Goal: Check status: Check status

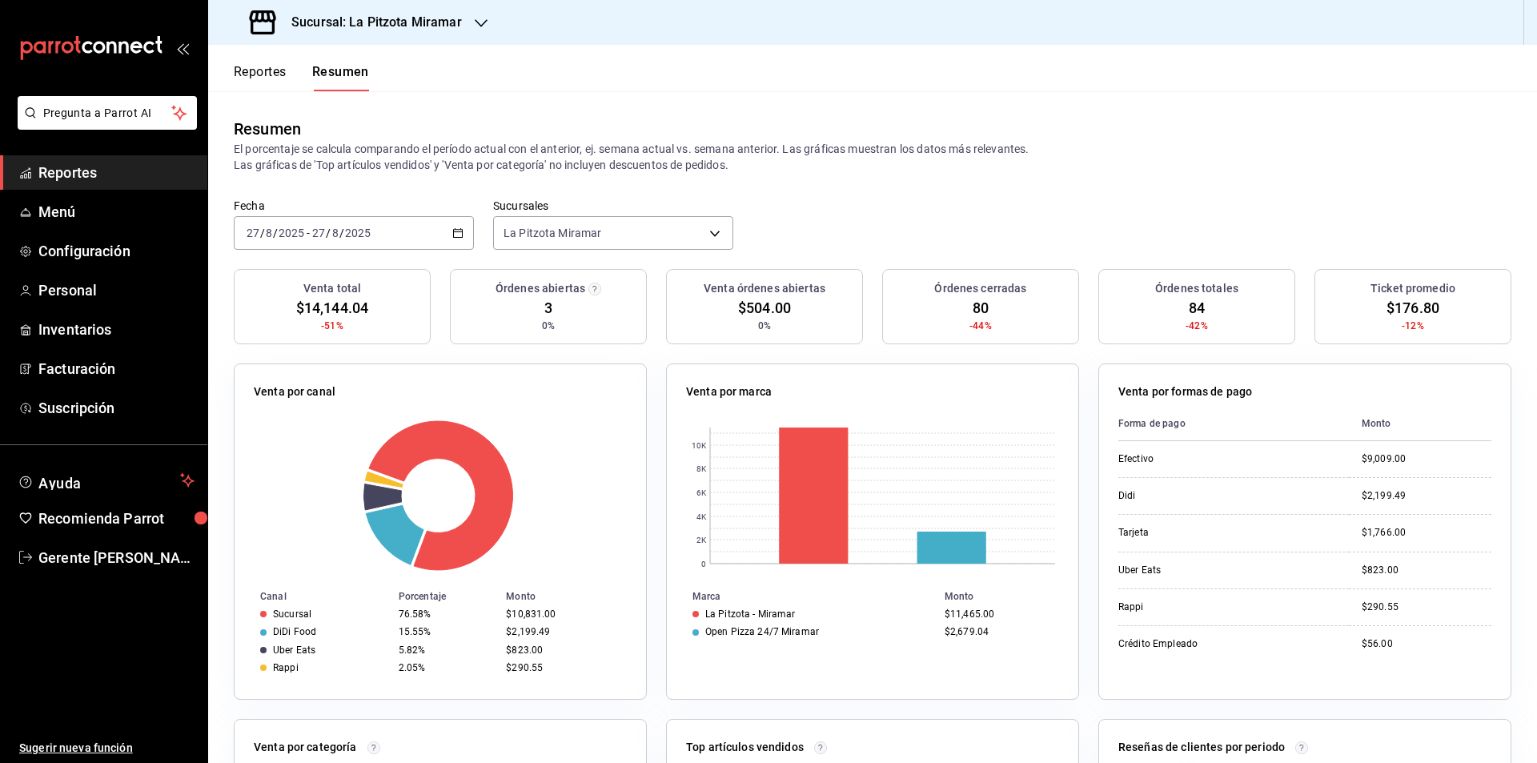
click at [466, 225] on div "[DATE] [DATE] - [DATE] [DATE]" at bounding box center [354, 233] width 240 height 34
click at [307, 470] on span "Rango de fechas" at bounding box center [309, 461] width 124 height 17
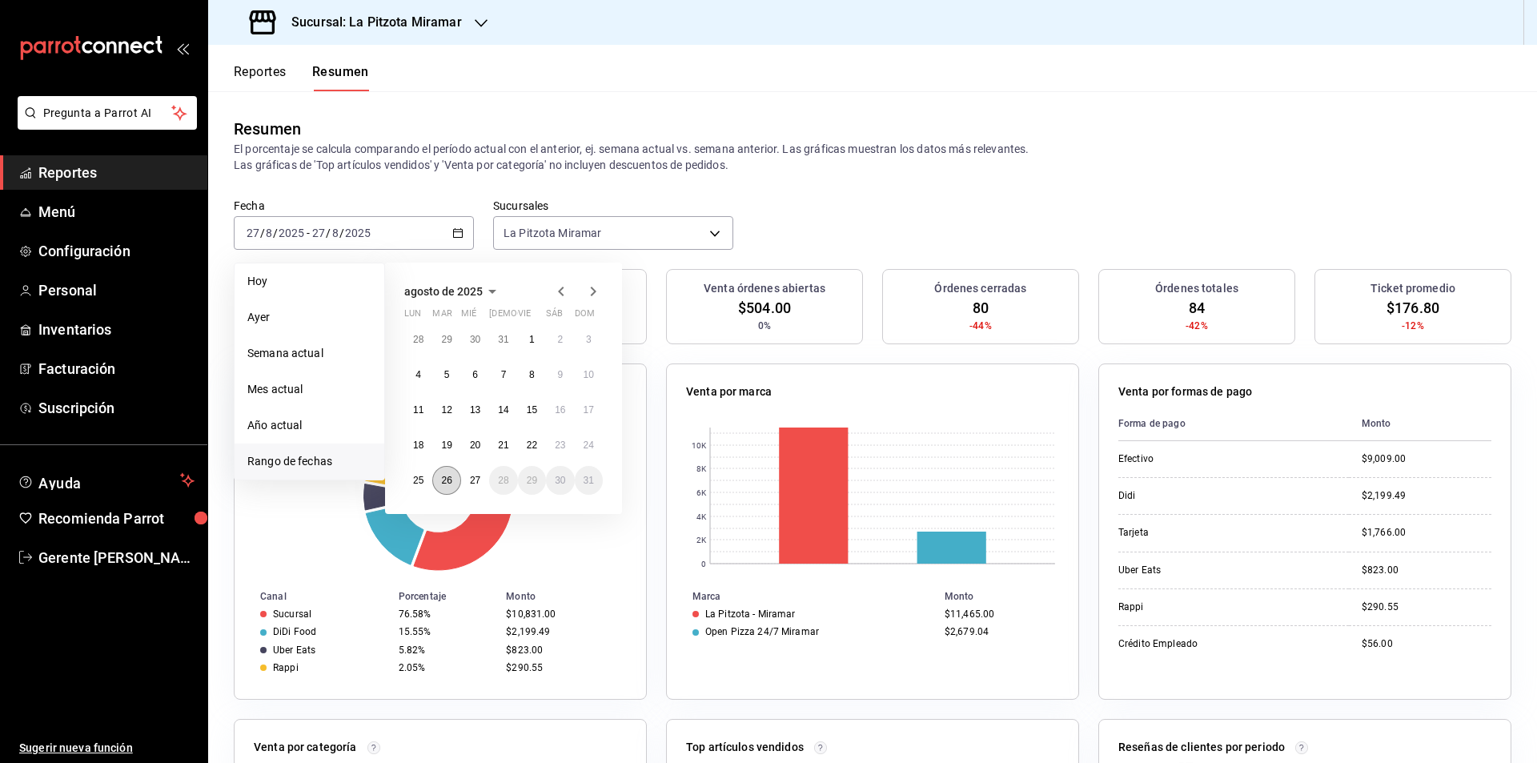
click at [456, 488] on button "26" at bounding box center [446, 480] width 28 height 29
click at [459, 480] on button "26" at bounding box center [446, 480] width 28 height 29
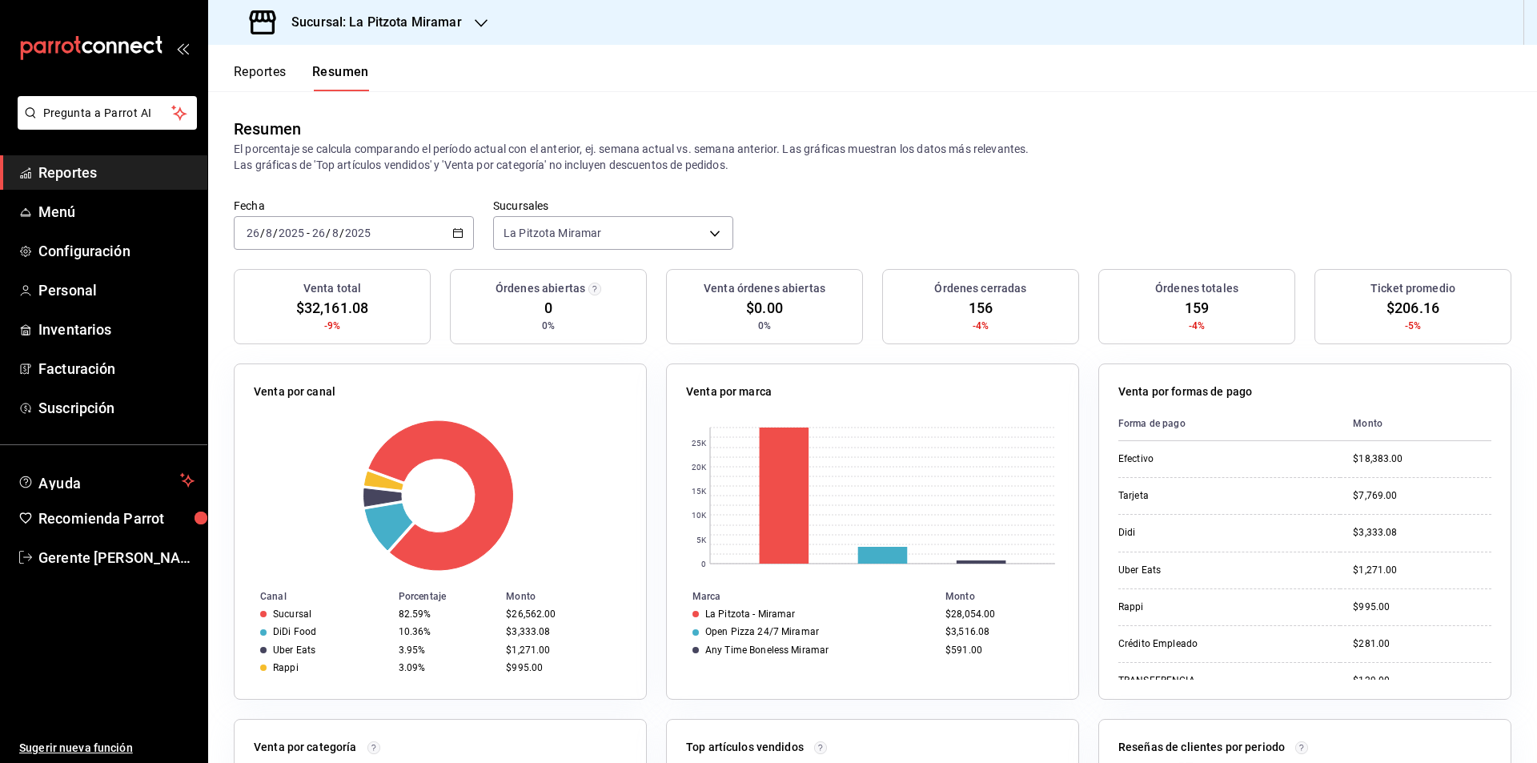
click at [456, 245] on div "[DATE] [DATE] - [DATE] [DATE]" at bounding box center [354, 233] width 240 height 34
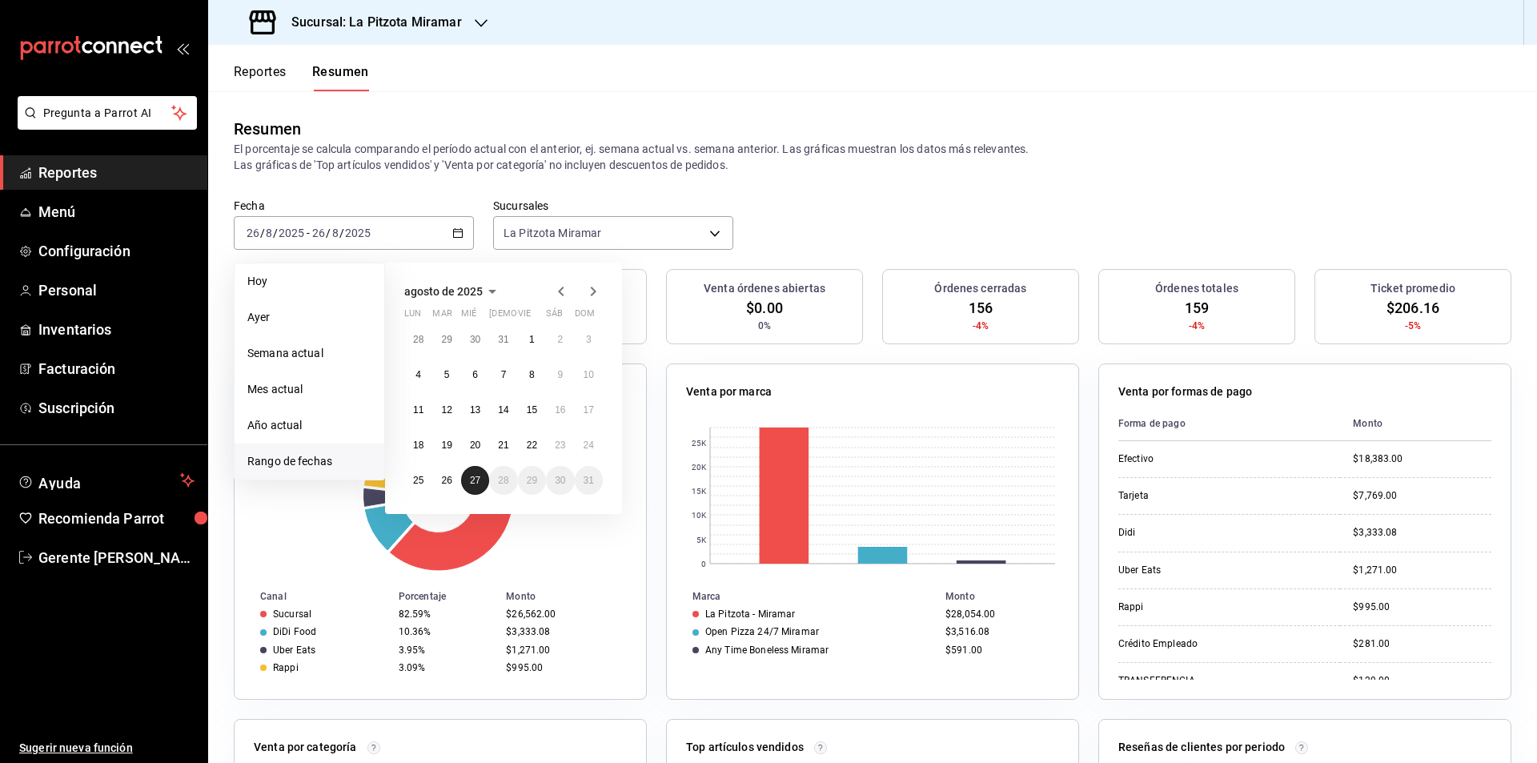
click at [466, 477] on button "27" at bounding box center [475, 480] width 28 height 29
click at [467, 478] on button "27" at bounding box center [475, 480] width 28 height 29
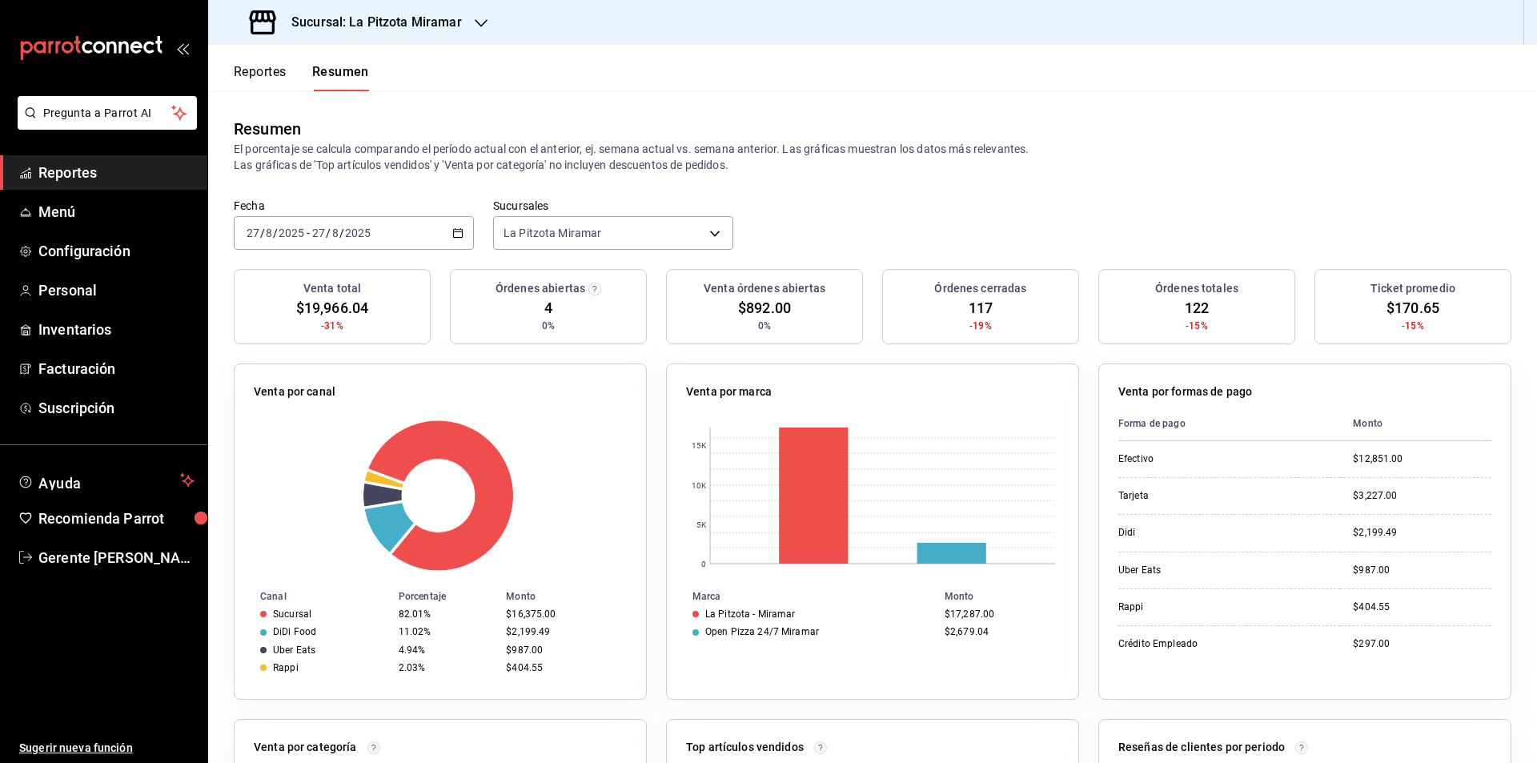
click at [462, 226] on div "[DATE] [DATE] - [DATE] [DATE]" at bounding box center [354, 233] width 240 height 34
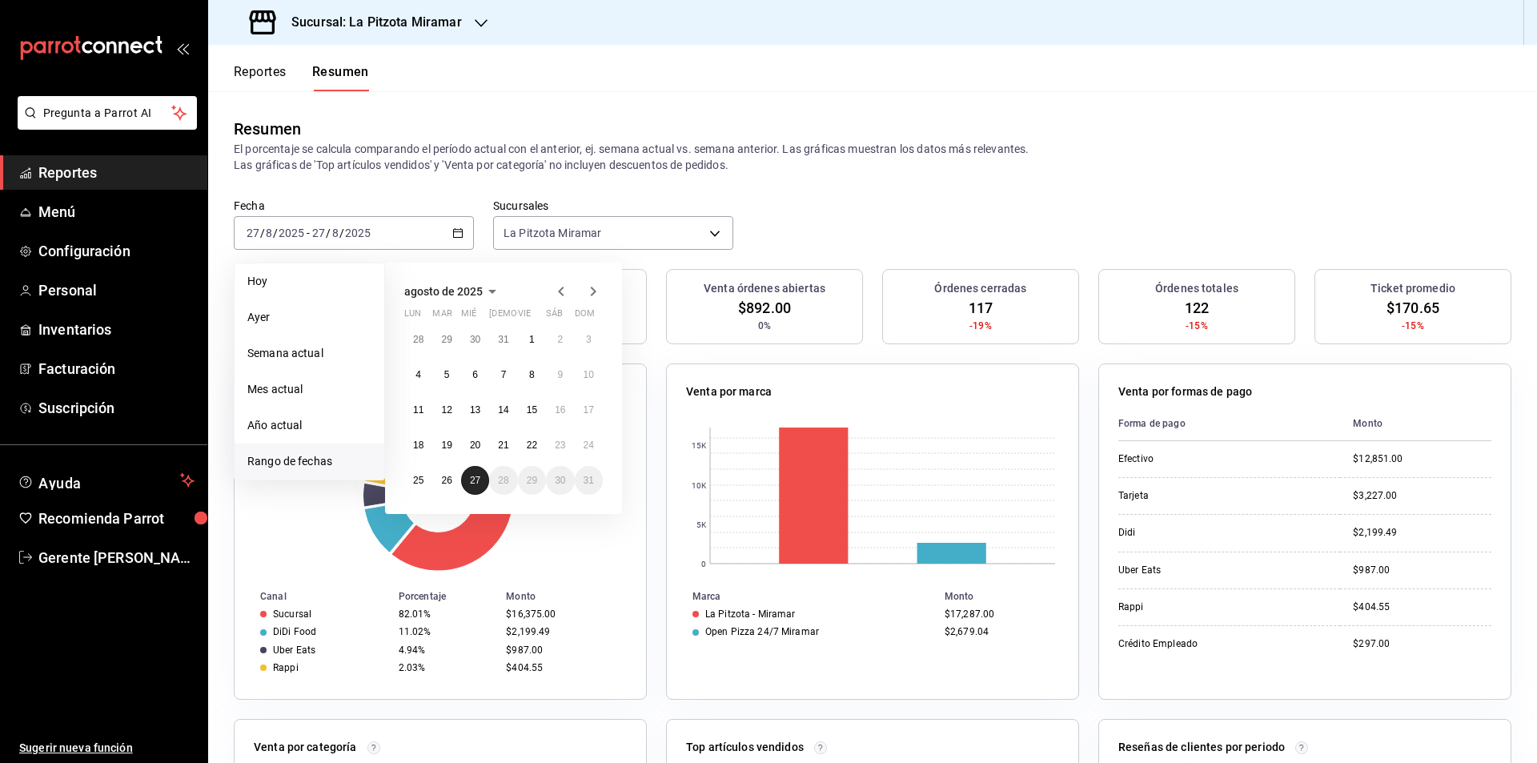
click at [474, 482] on abbr "27" at bounding box center [475, 480] width 10 height 11
click at [475, 482] on abbr "27" at bounding box center [475, 480] width 10 height 11
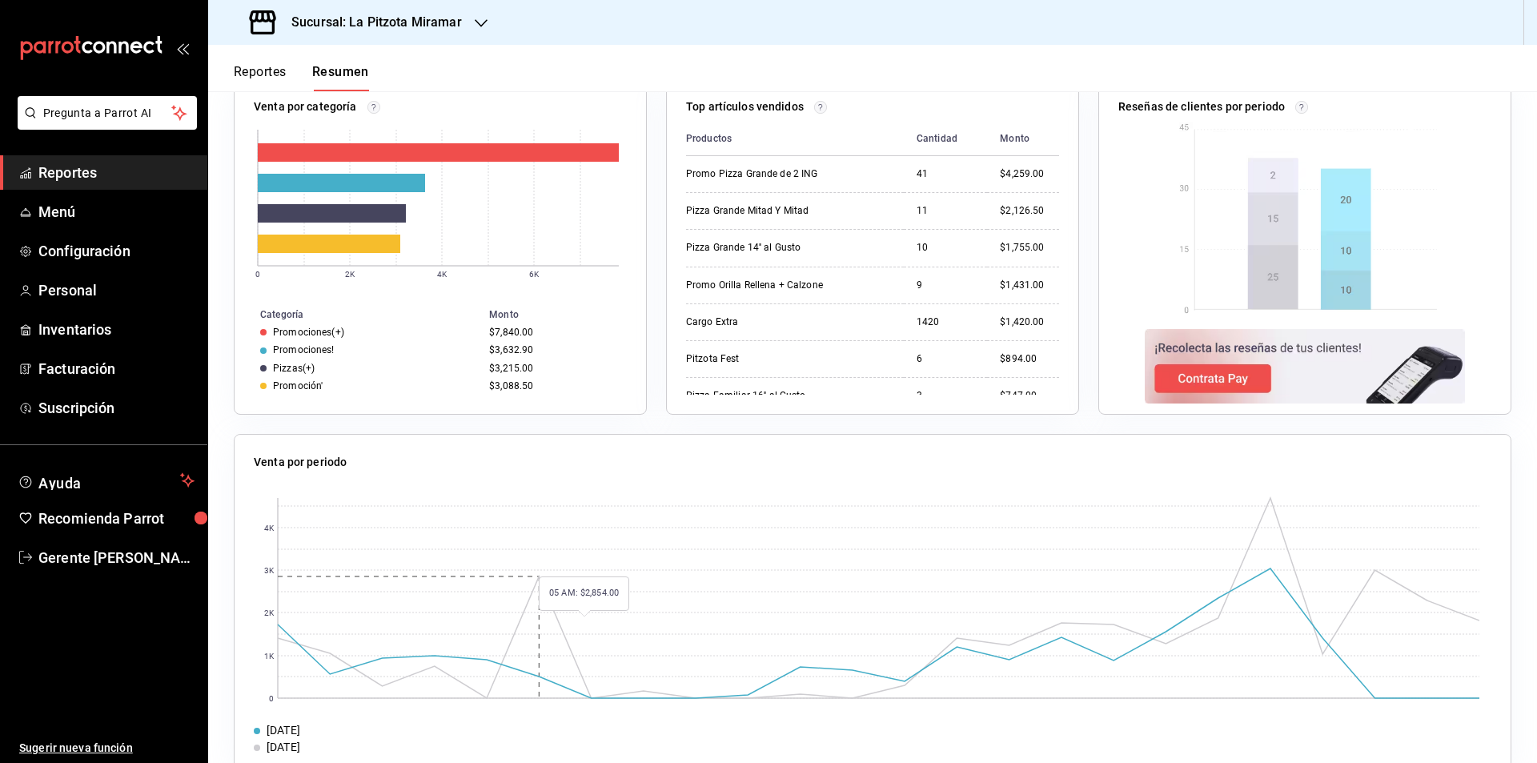
scroll to position [673, 0]
